Goal: Task Accomplishment & Management: Use online tool/utility

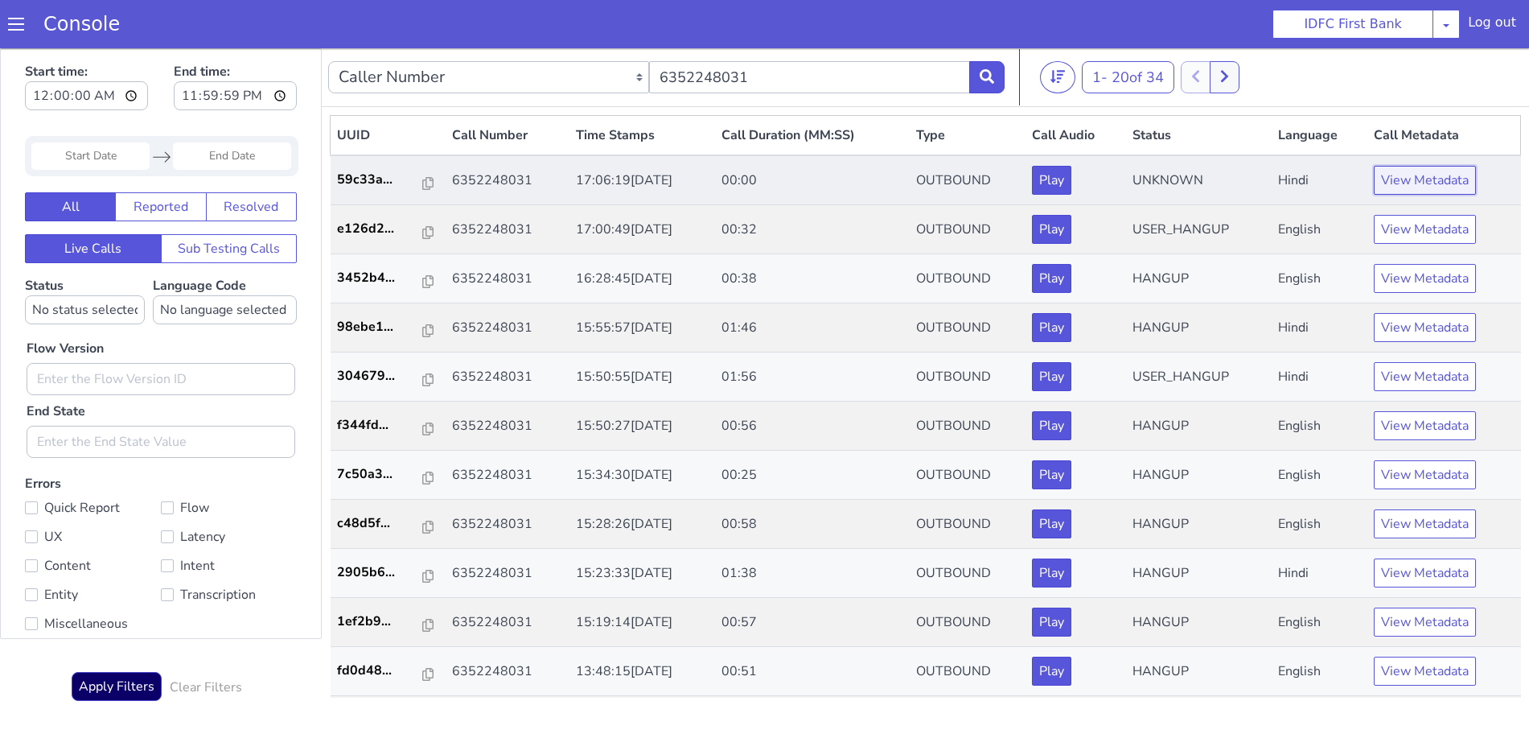
click at [1396, 174] on button "View Metadata" at bounding box center [1425, 180] width 102 height 29
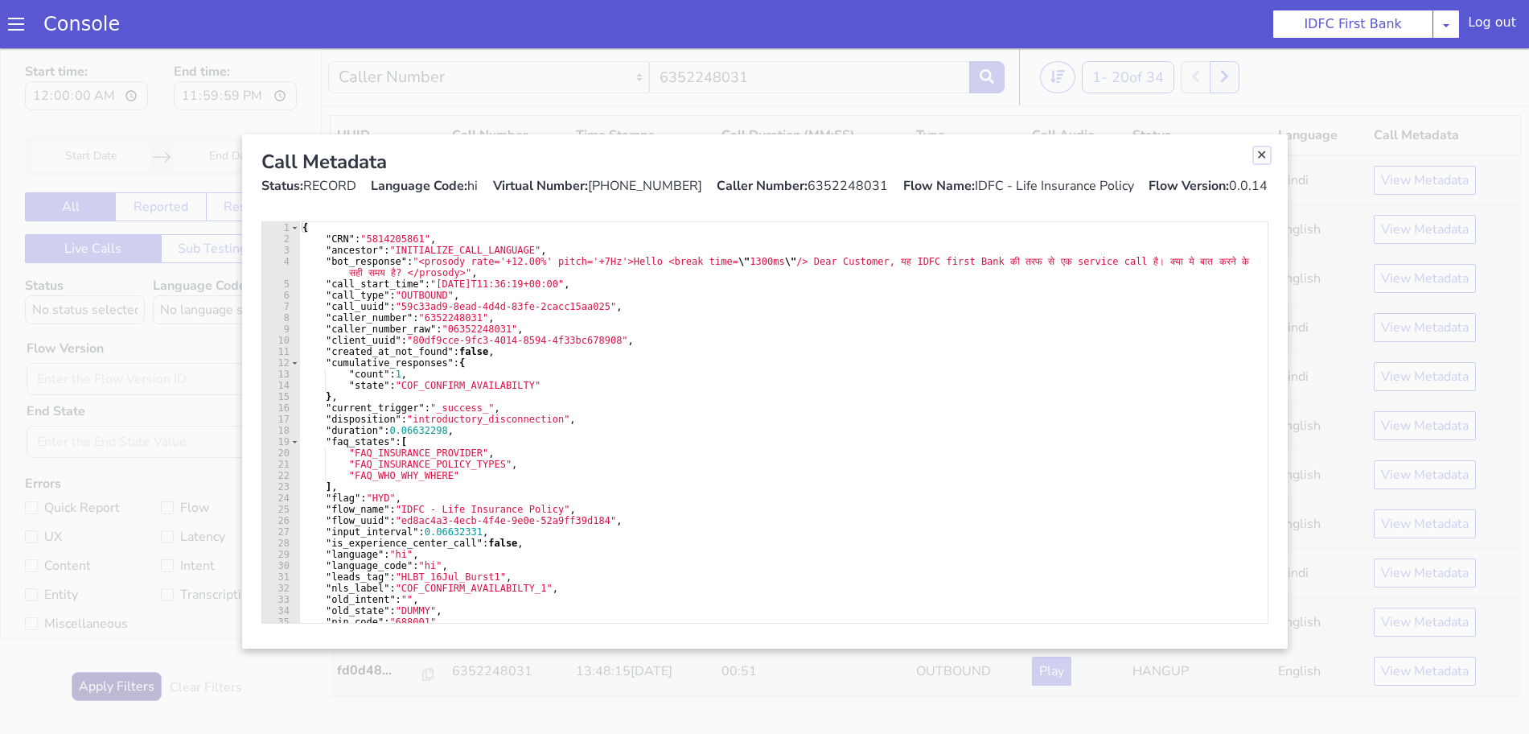
click at [1263, 153] on link "Close" at bounding box center [1262, 155] width 16 height 16
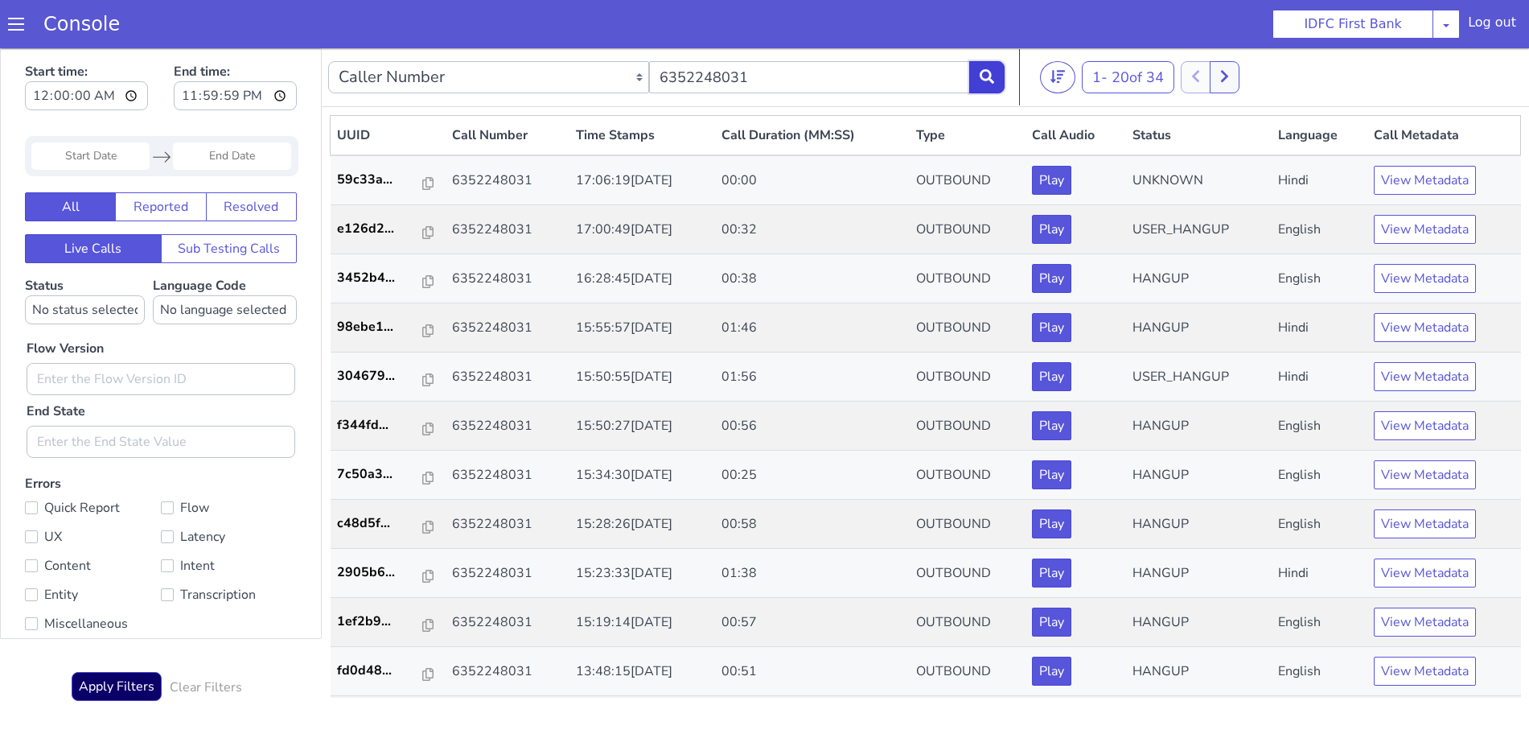
click at [981, 80] on button at bounding box center [986, 77] width 35 height 32
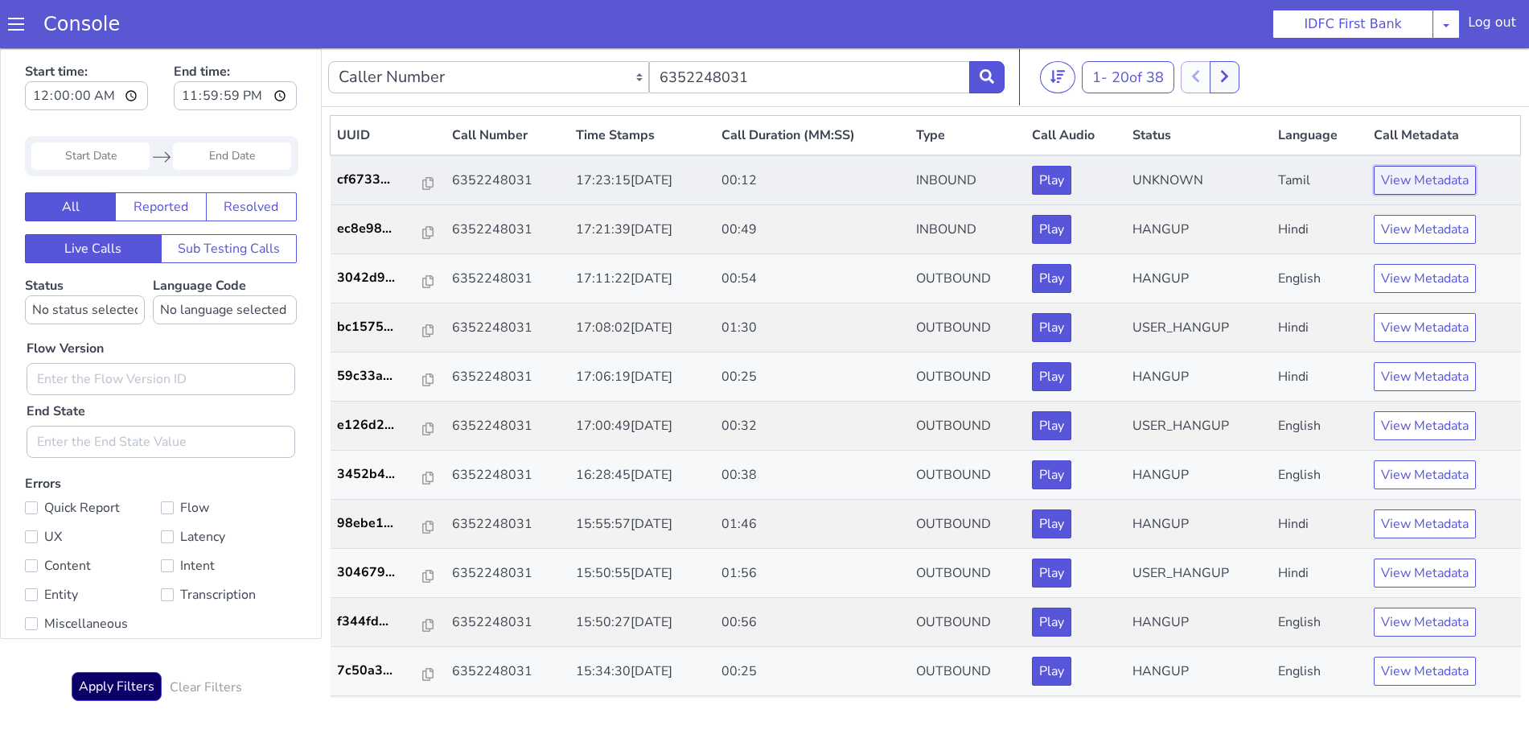
click at [1441, 173] on button "View Metadata" at bounding box center [1425, 180] width 102 height 29
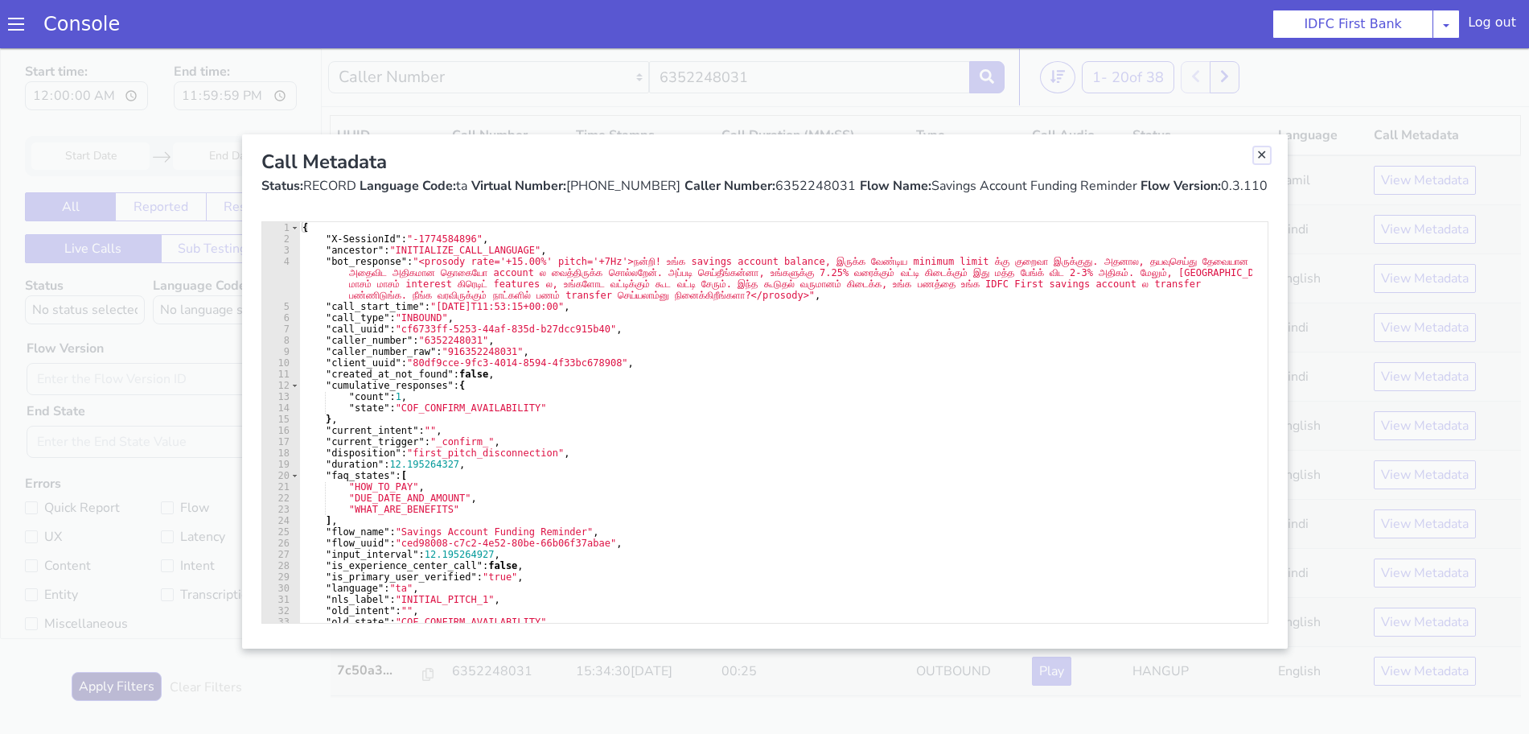
click at [1260, 156] on link "Close" at bounding box center [1262, 155] width 16 height 16
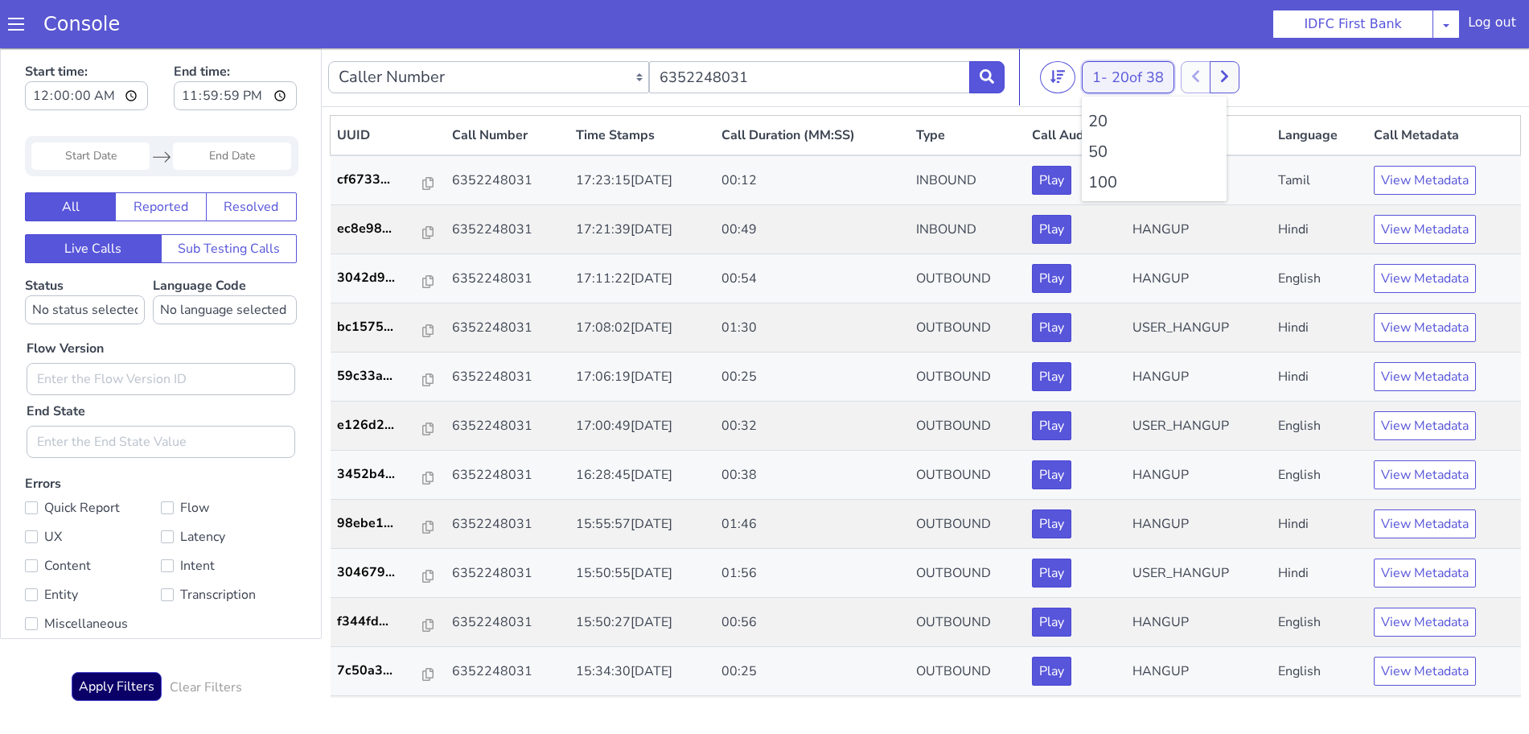
click at [1121, 74] on span "20 of 38" at bounding box center [1138, 77] width 52 height 19
click at [1112, 172] on li "100" at bounding box center [1154, 183] width 132 height 24
click at [987, 66] on button at bounding box center [986, 77] width 35 height 32
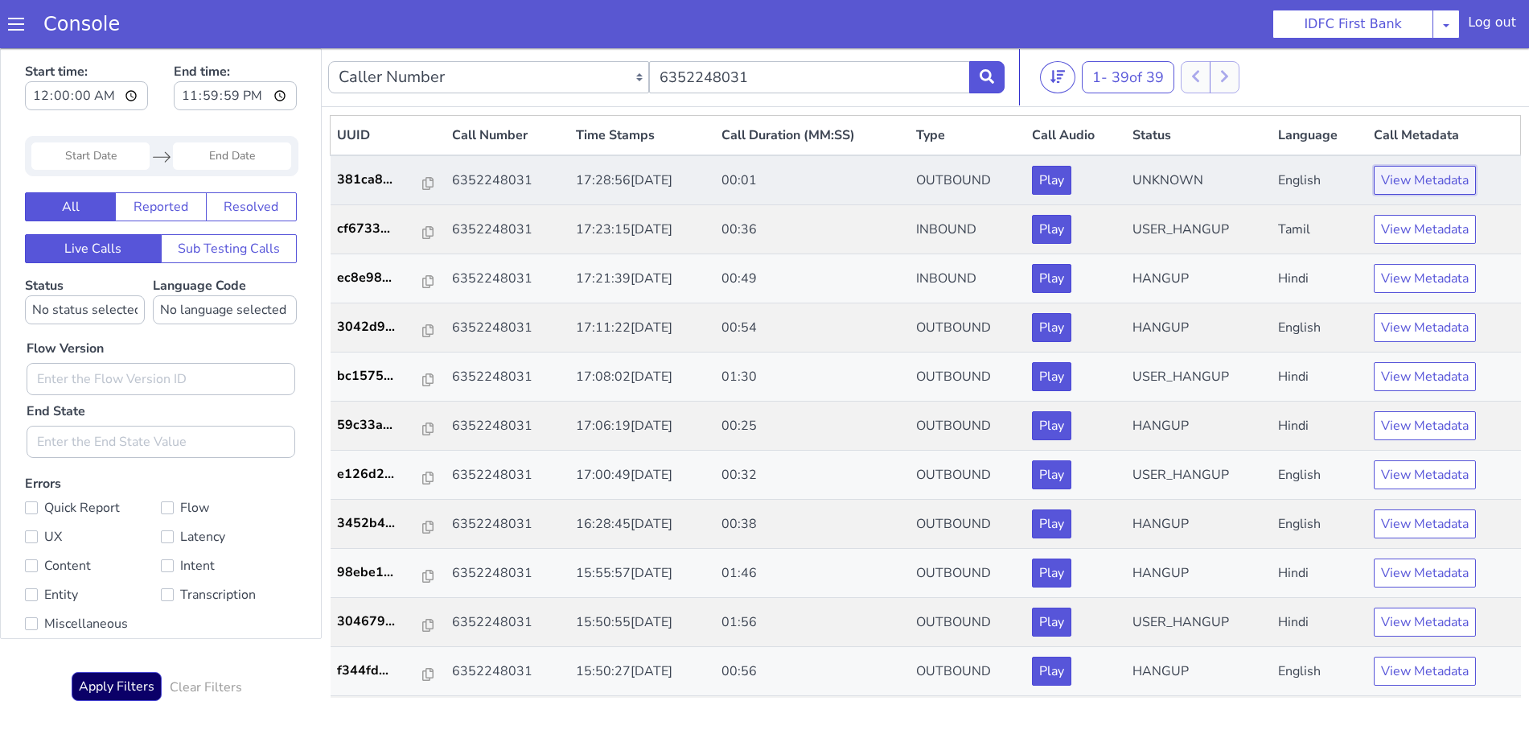
click at [1417, 178] on button "View Metadata" at bounding box center [1425, 180] width 102 height 29
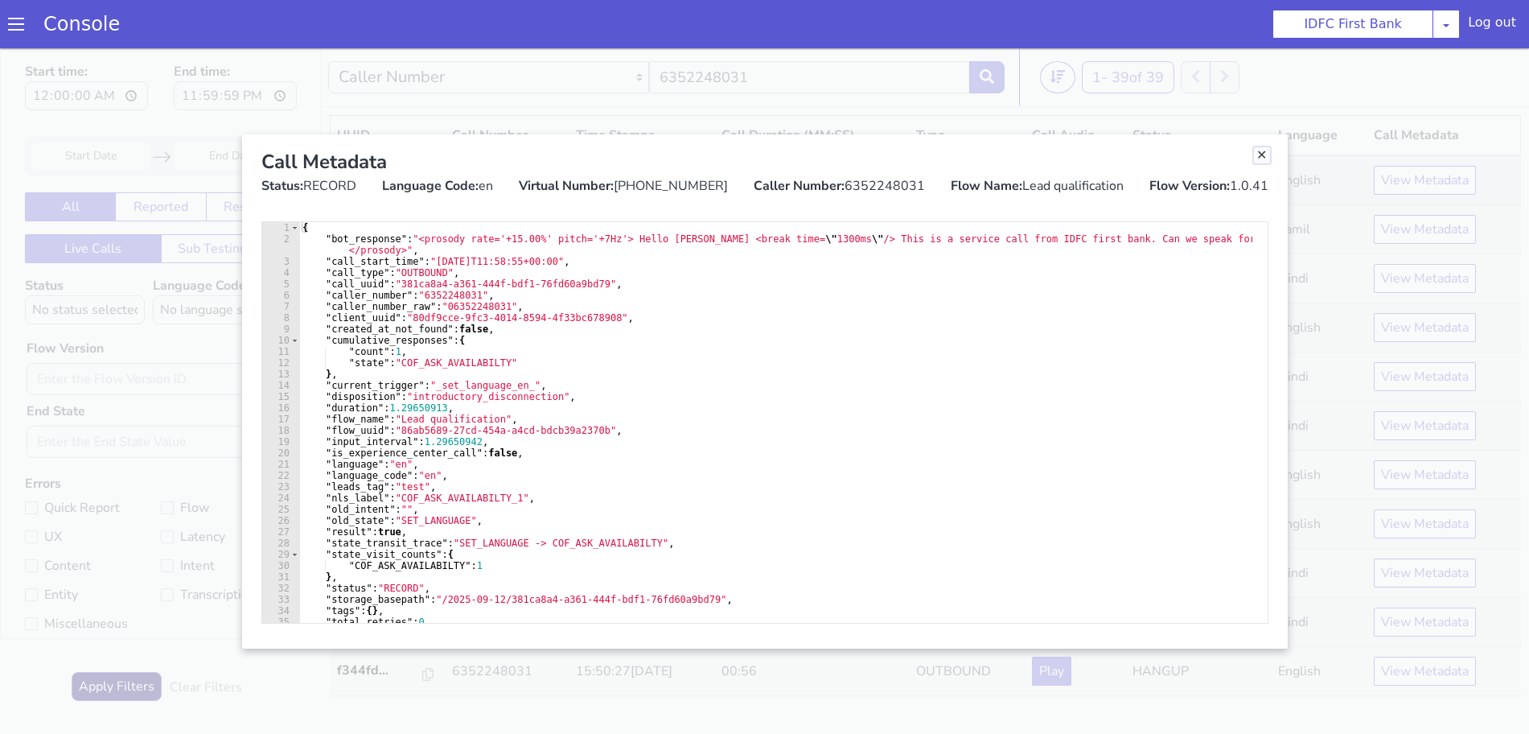
drag, startPoint x: 1265, startPoint y: 158, endPoint x: 1253, endPoint y: 171, distance: 17.1
click at [1265, 158] on link "Close" at bounding box center [1262, 155] width 16 height 16
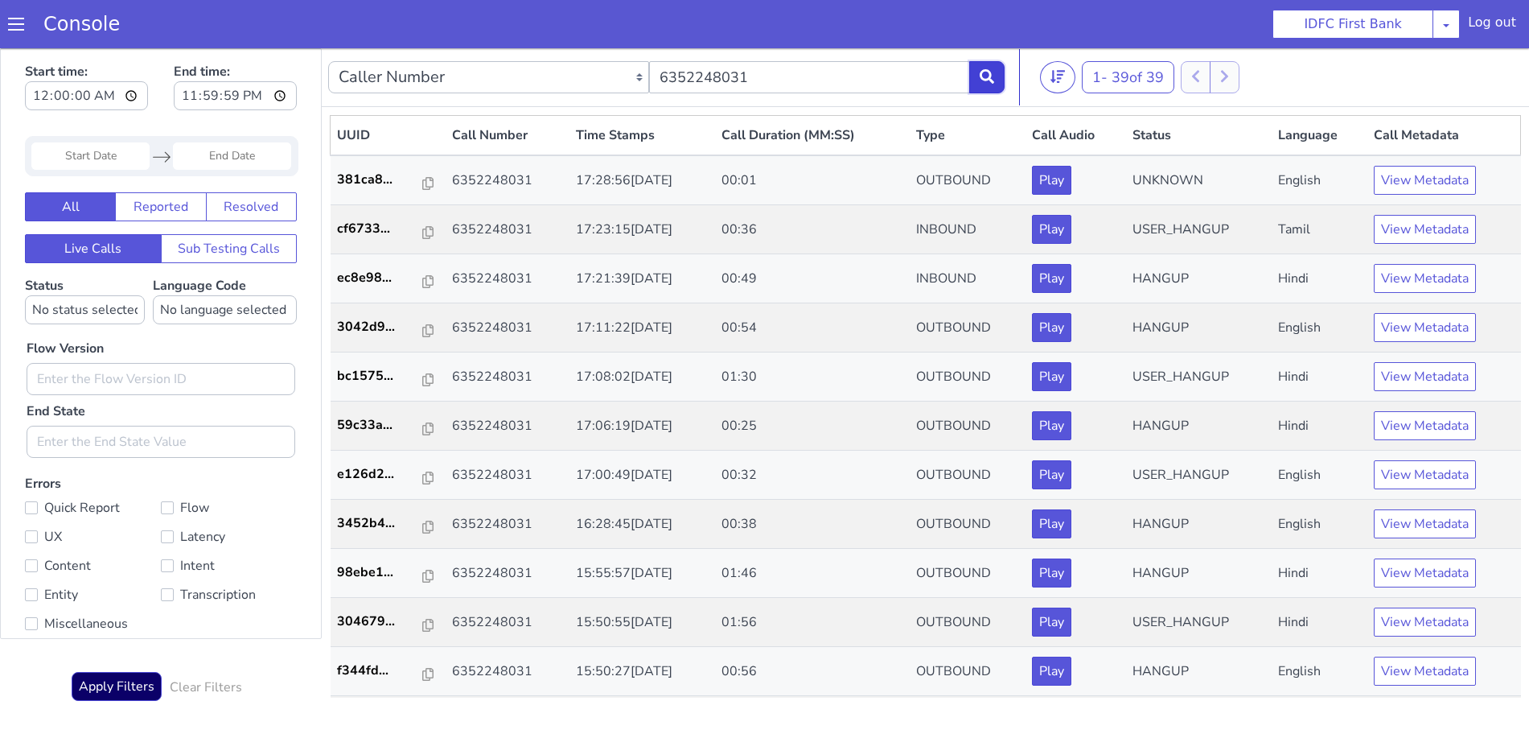
click at [995, 82] on button at bounding box center [986, 77] width 35 height 32
click at [1410, 230] on button "View Metadata" at bounding box center [1425, 229] width 102 height 29
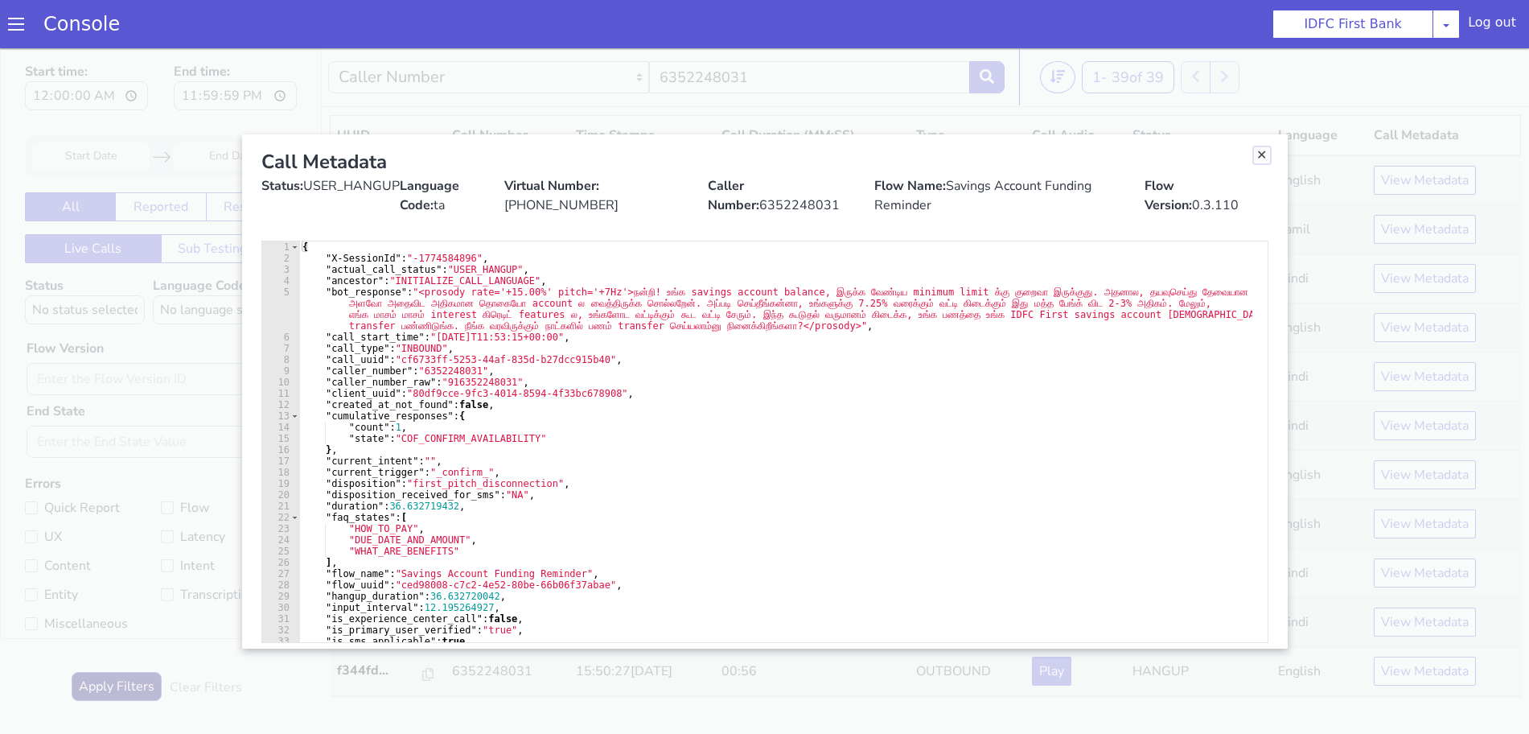
click at [1264, 153] on link "Close" at bounding box center [1262, 155] width 16 height 16
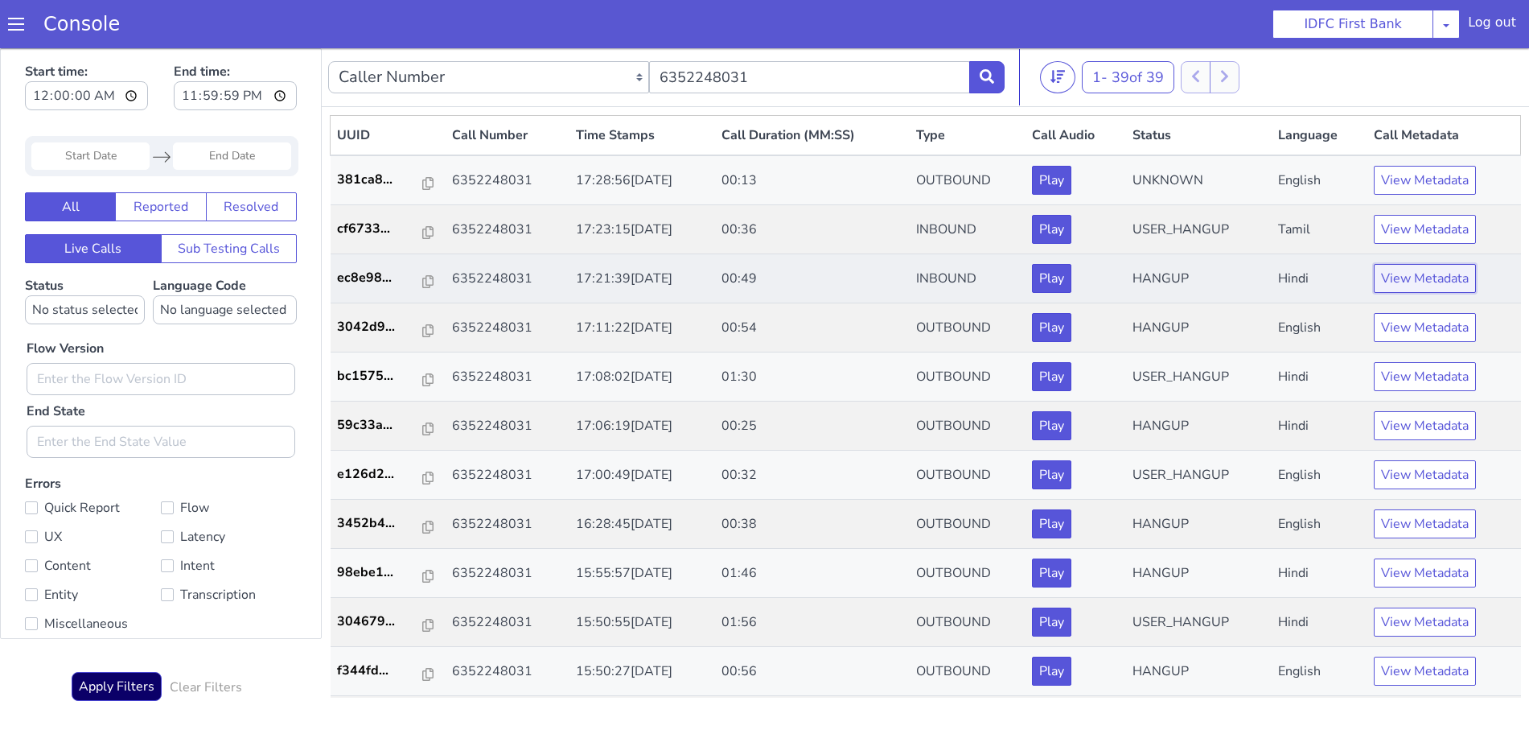
click at [1431, 279] on button "View Metadata" at bounding box center [1425, 278] width 102 height 29
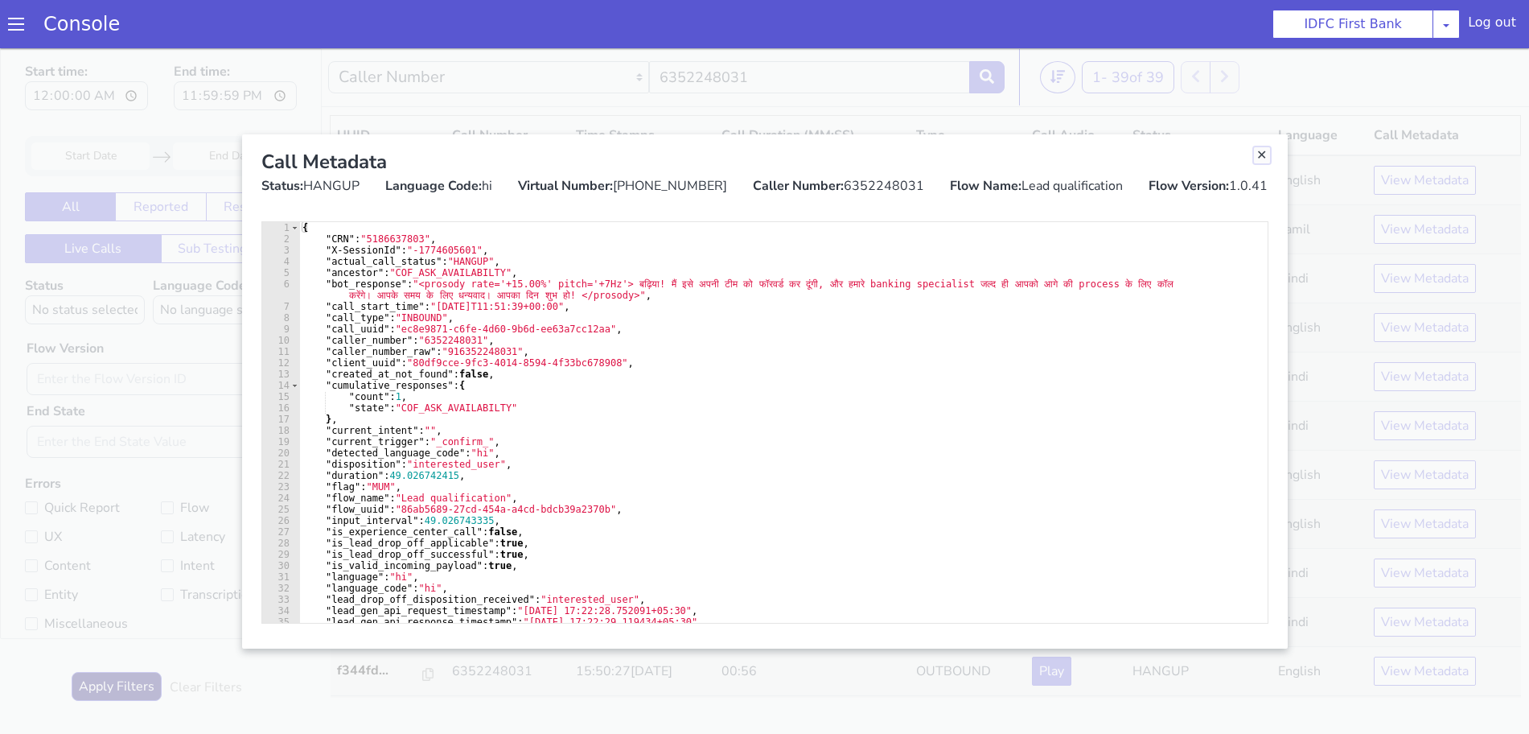
click at [1261, 154] on link "Close" at bounding box center [1262, 155] width 16 height 16
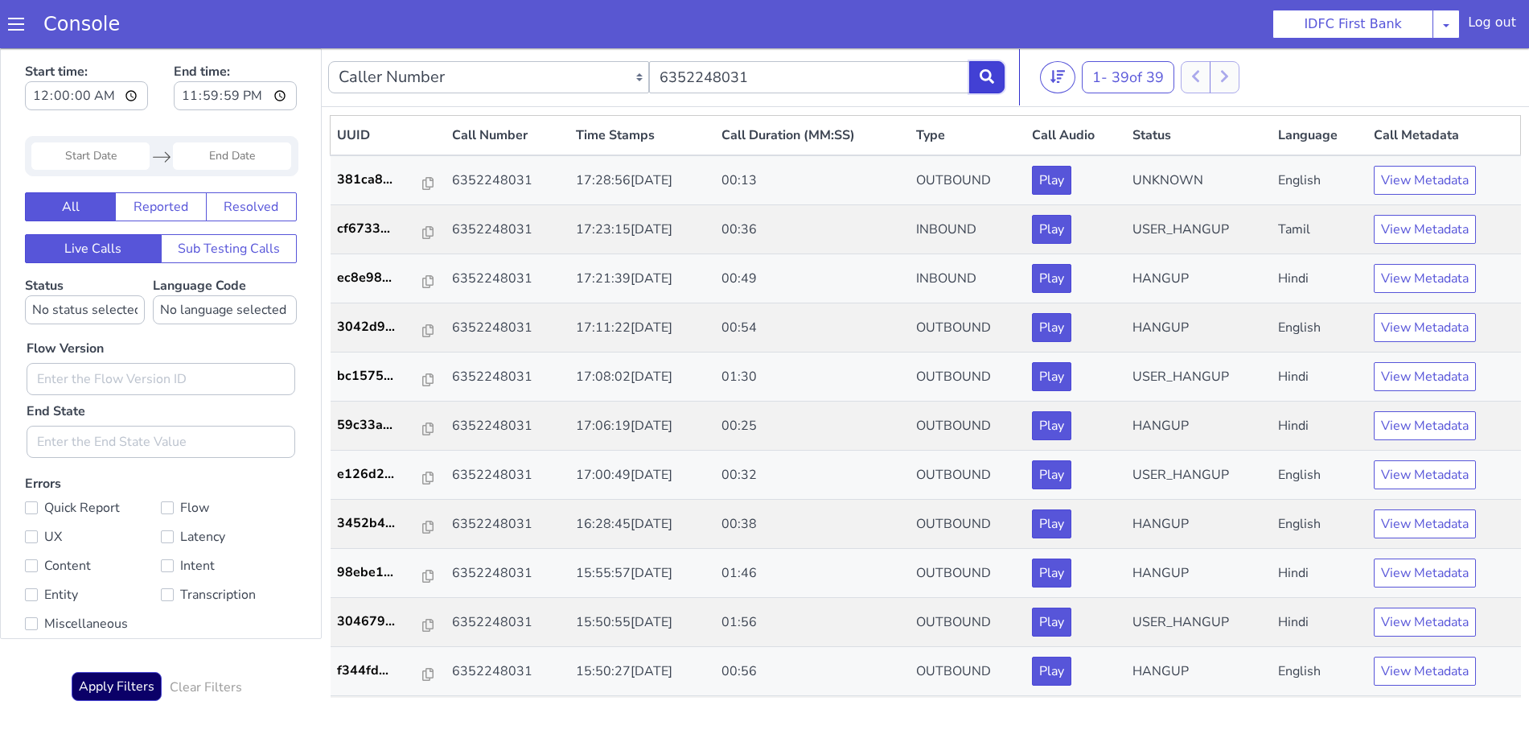
click at [985, 78] on icon at bounding box center [987, 76] width 14 height 14
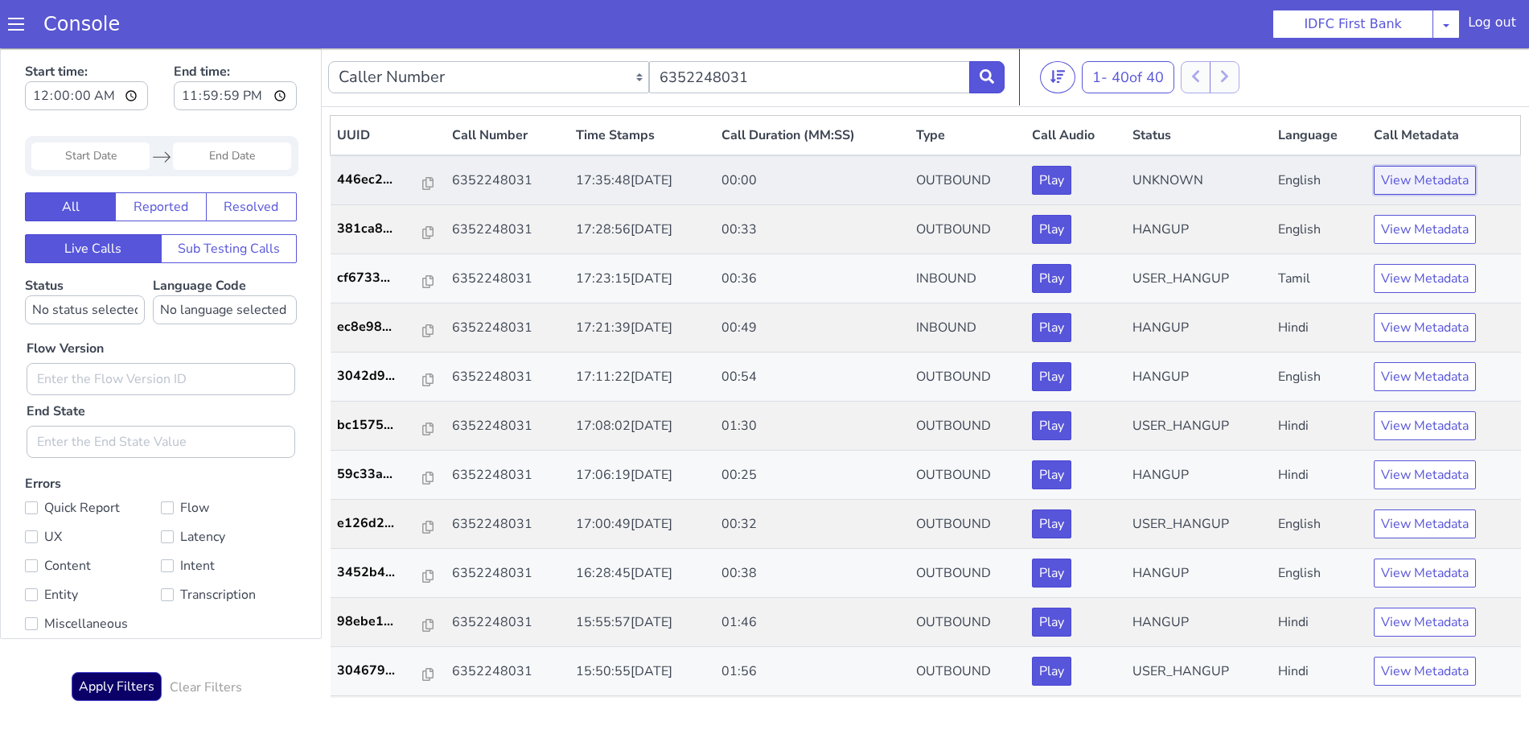
click at [1442, 174] on button "View Metadata" at bounding box center [1425, 180] width 102 height 29
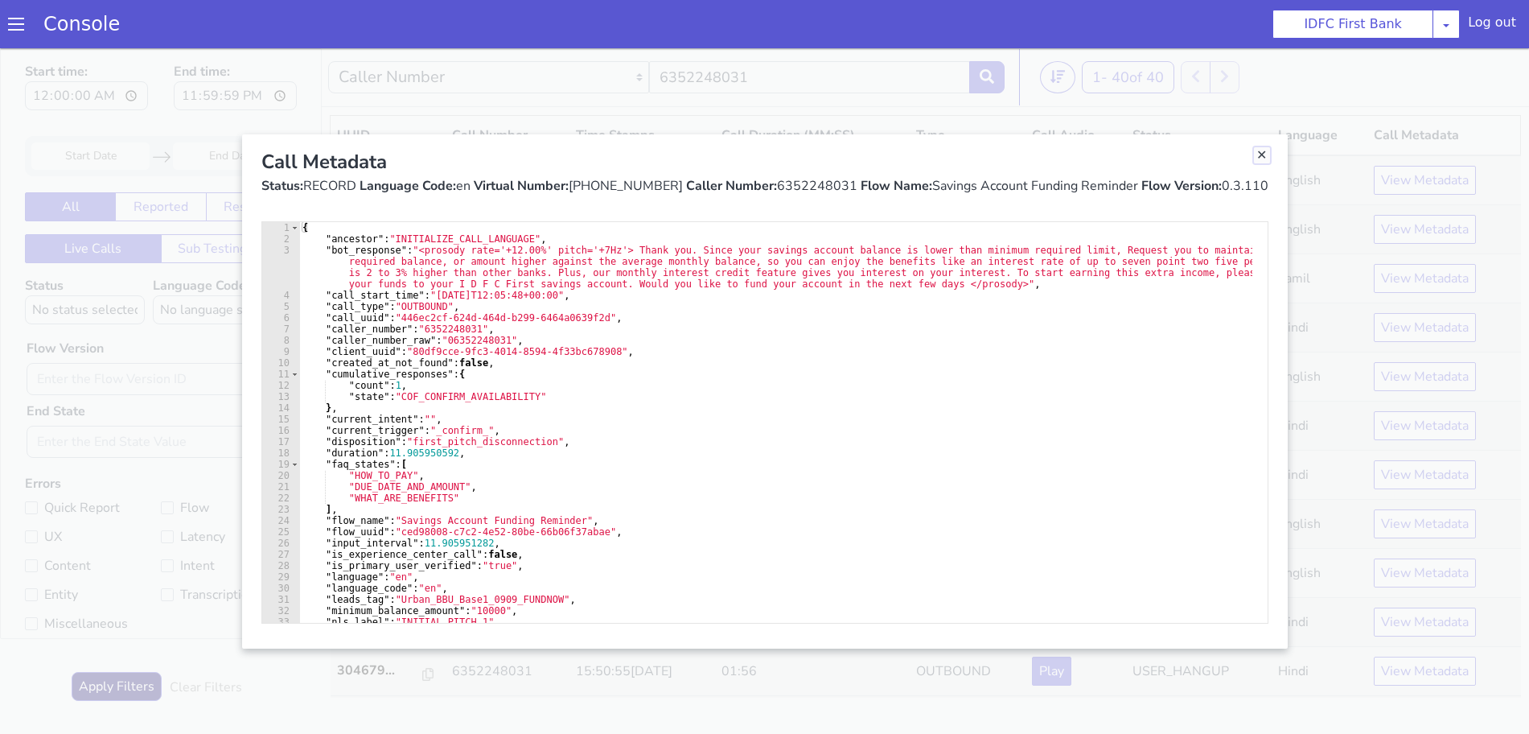
click at [1262, 152] on link "Close" at bounding box center [1262, 155] width 16 height 16
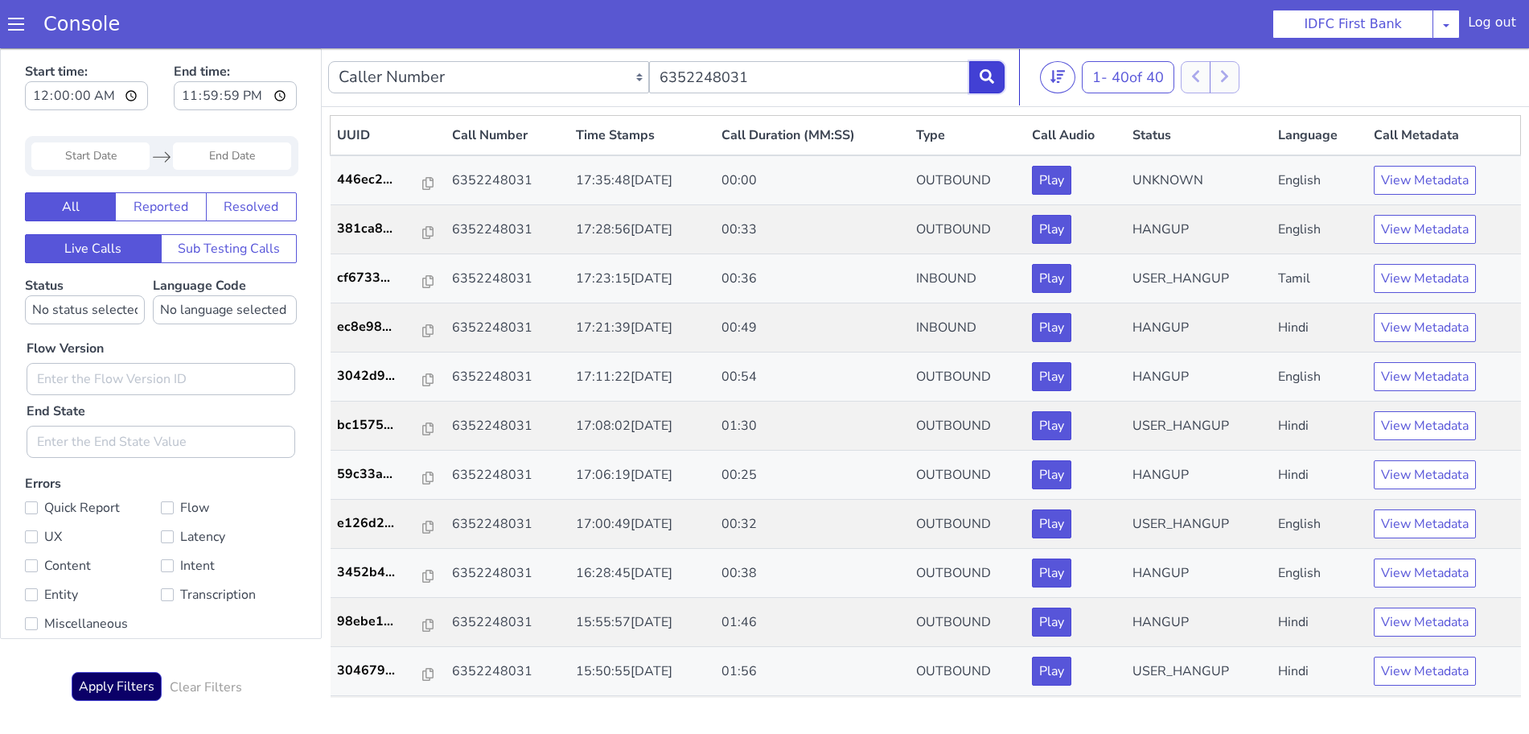
click at [976, 74] on button at bounding box center [986, 77] width 35 height 32
click at [992, 80] on icon at bounding box center [987, 76] width 14 height 14
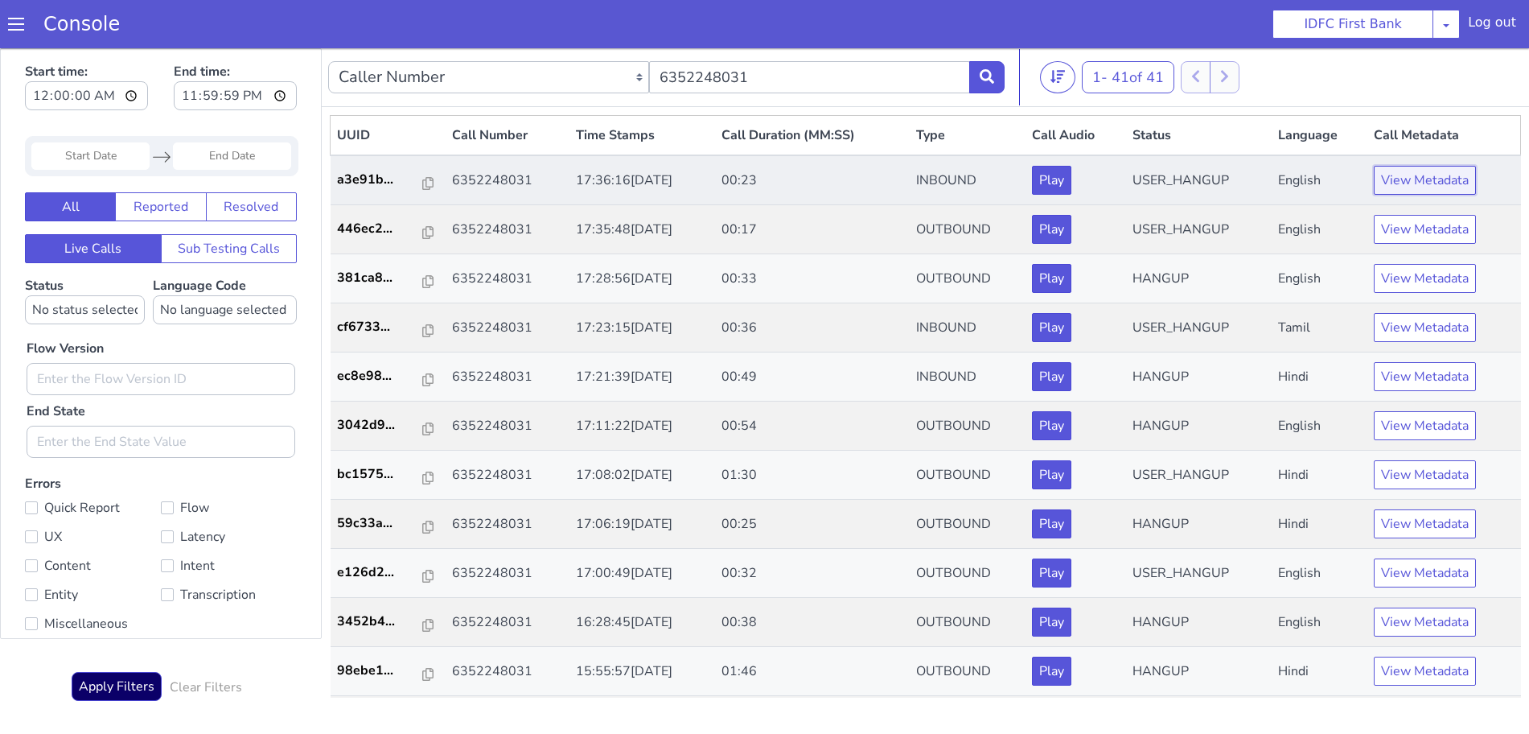
click at [1423, 169] on button "View Metadata" at bounding box center [1425, 180] width 102 height 29
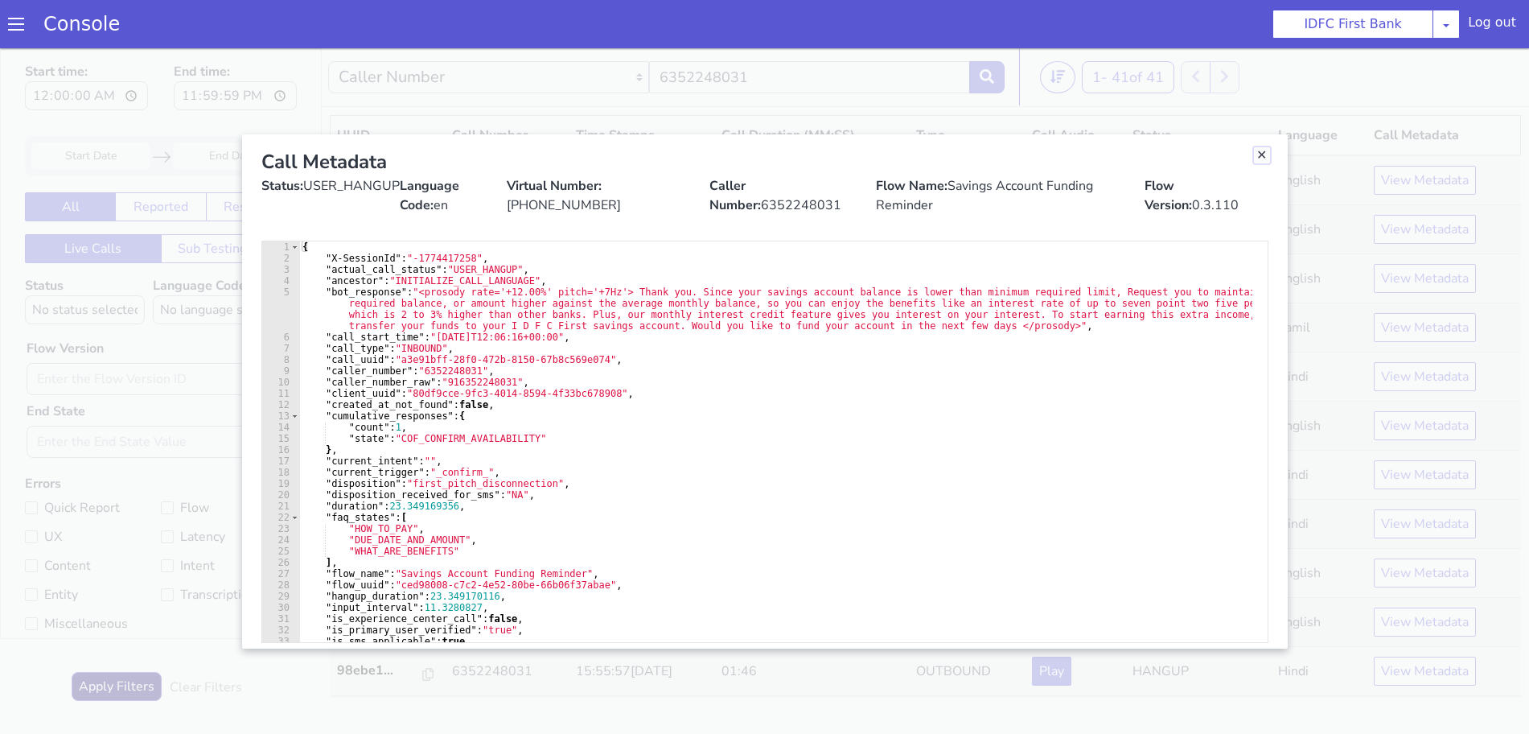
click at [1268, 154] on link "Close" at bounding box center [1262, 155] width 16 height 16
